Goal: Task Accomplishment & Management: Use online tool/utility

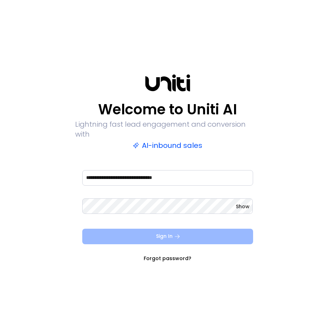
click at [195, 229] on button "Sign In" at bounding box center [167, 237] width 171 height 16
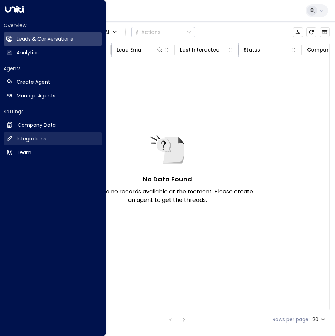
click at [22, 134] on link "Integrations Integrations" at bounding box center [53, 138] width 99 height 13
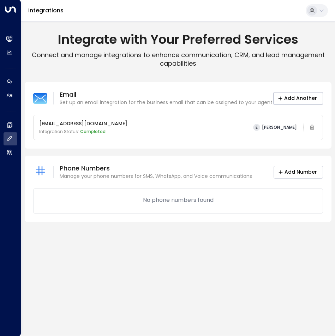
click at [306, 175] on button "Add Number" at bounding box center [298, 172] width 49 height 13
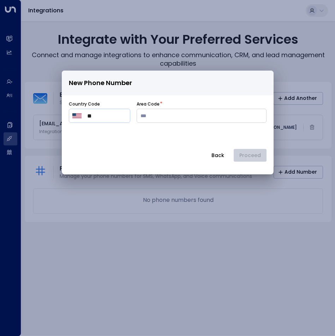
click at [221, 153] on button "Back" at bounding box center [218, 155] width 25 height 13
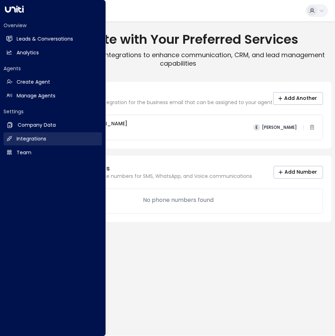
click at [12, 141] on icon at bounding box center [9, 139] width 6 height 6
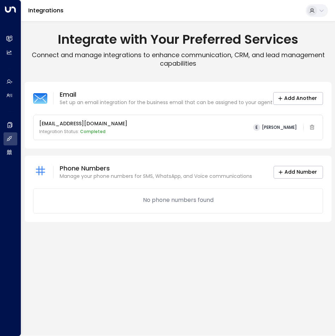
click at [319, 8] on icon at bounding box center [322, 11] width 6 height 6
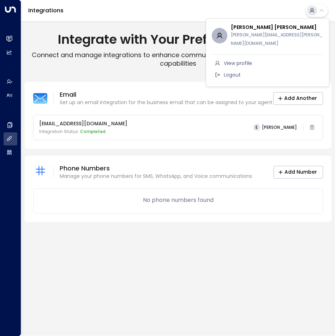
click at [318, 9] on div at bounding box center [167, 168] width 335 height 336
